Goal: Complete application form: Complete application form

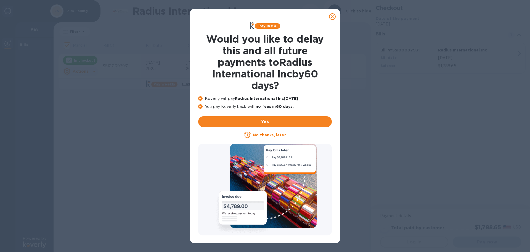
checkbox input "false"
click at [277, 134] on u "No thanks, later" at bounding box center [269, 135] width 33 height 4
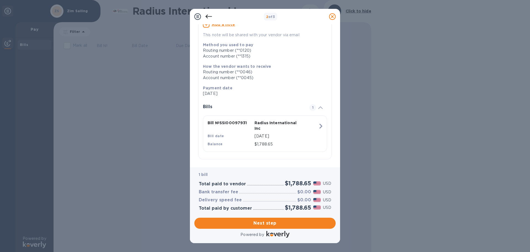
scroll to position [56, 0]
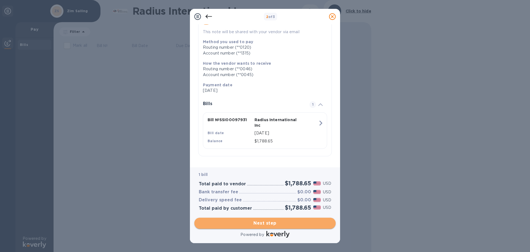
click at [275, 222] on span "Next step" at bounding box center [265, 223] width 133 height 7
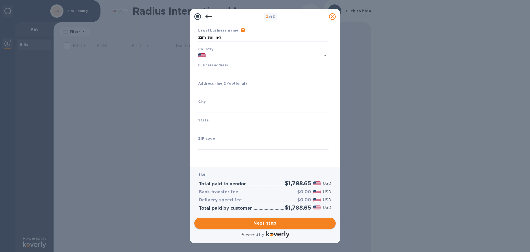
type input "[GEOGRAPHIC_DATA]"
click at [224, 73] on input "Business address" at bounding box center [263, 72] width 130 height 8
type input "[STREET_ADDRESS]"
click at [224, 90] on input "text" at bounding box center [263, 90] width 130 height 8
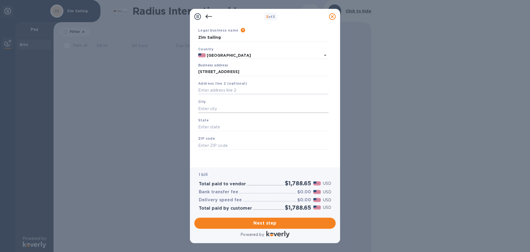
click at [207, 109] on input "text" at bounding box center [263, 108] width 130 height 8
type input "[GEOGRAPHIC_DATA]"
type input "RI"
type input "02809"
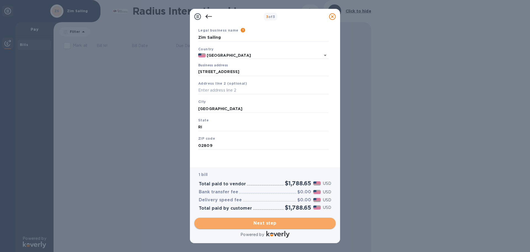
click at [297, 225] on span "Next step" at bounding box center [265, 223] width 133 height 7
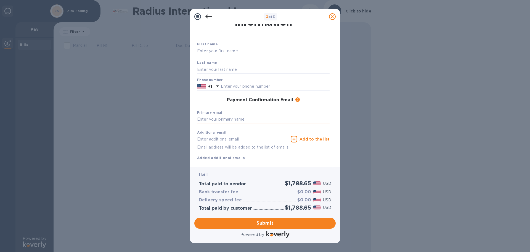
click at [206, 121] on input "text" at bounding box center [263, 119] width 133 height 8
type input "[PERSON_NAME]"
drag, startPoint x: 230, startPoint y: 119, endPoint x: 153, endPoint y: 118, distance: 76.8
click at [153, 118] on div "3 of 3 Payment Contact Information First name Last name Phone number +1 Payment…" at bounding box center [265, 126] width 530 height 252
click at [235, 52] on input "text" at bounding box center [263, 51] width 133 height 8
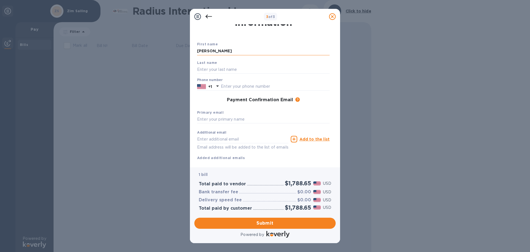
type input "[PERSON_NAME]"
type input "4012376117"
type input "[PERSON_NAME][EMAIL_ADDRESS][DOMAIN_NAME]"
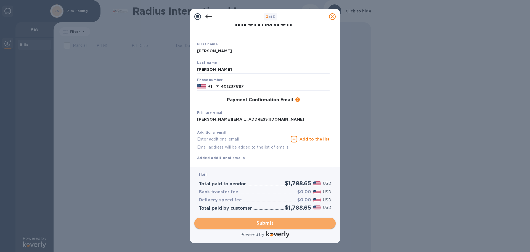
click at [275, 223] on span "Submit" at bounding box center [265, 223] width 133 height 7
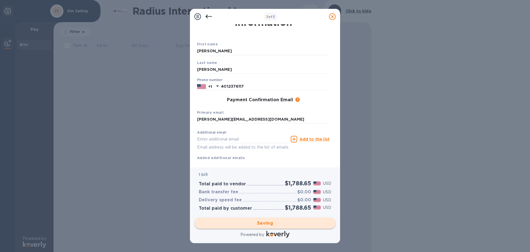
scroll to position [0, 0]
